Goal: Task Accomplishment & Management: Manage account settings

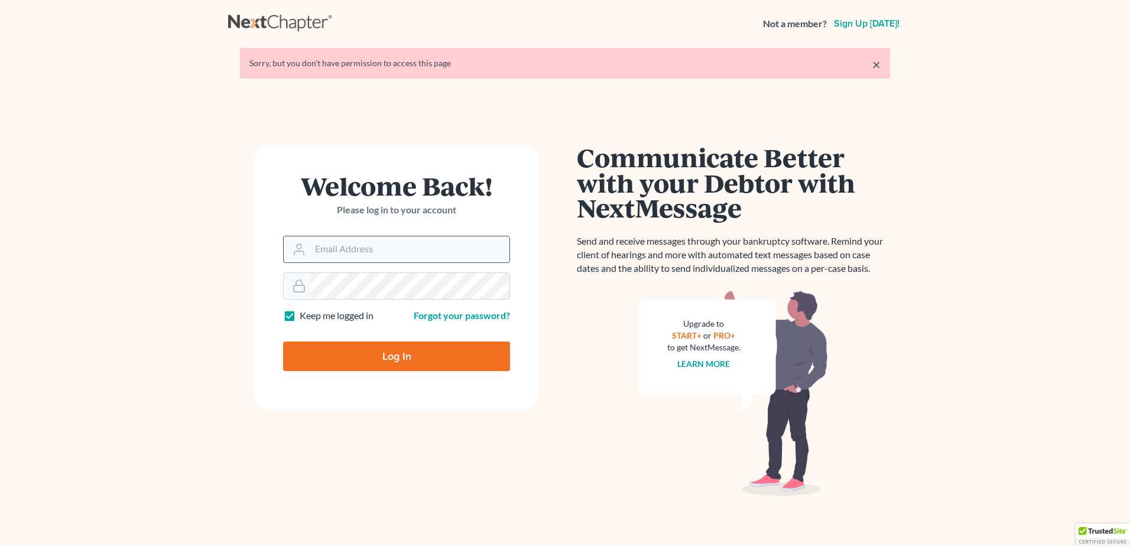
click at [414, 252] on input "Email Address" at bounding box center [409, 249] width 199 height 26
type input "[EMAIL_ADDRESS][DOMAIN_NAME]"
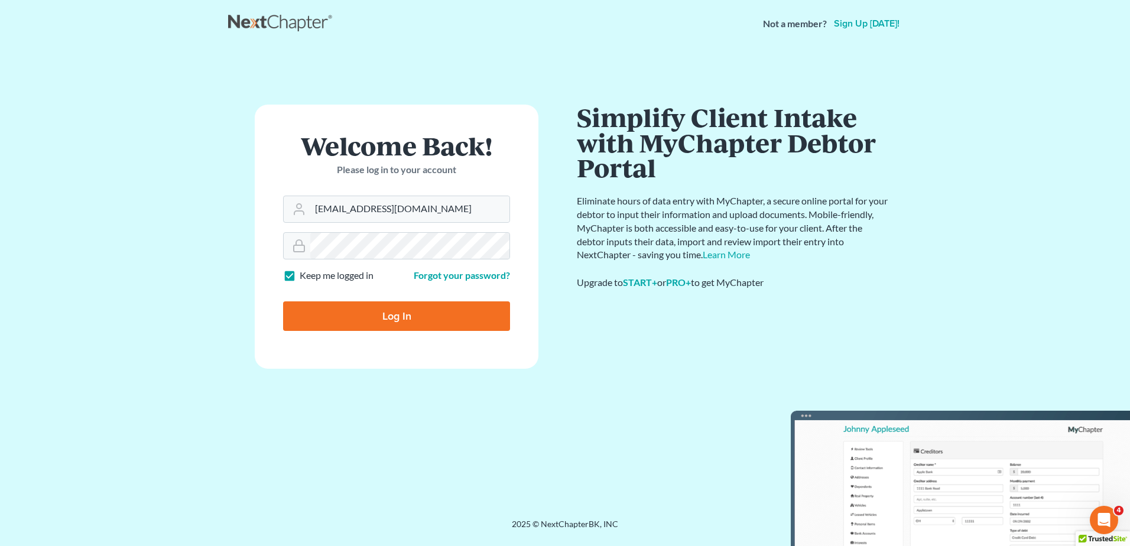
click at [404, 318] on input "Log In" at bounding box center [396, 316] width 227 height 30
type input "Thinking..."
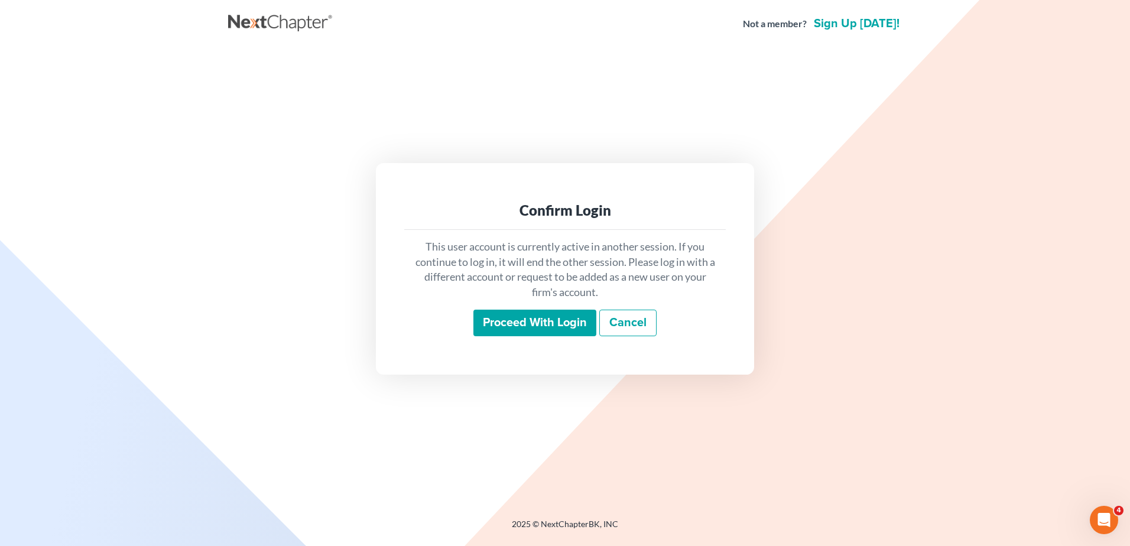
click at [506, 317] on input "Proceed with login" at bounding box center [534, 323] width 123 height 27
